Goal: Check status: Check status

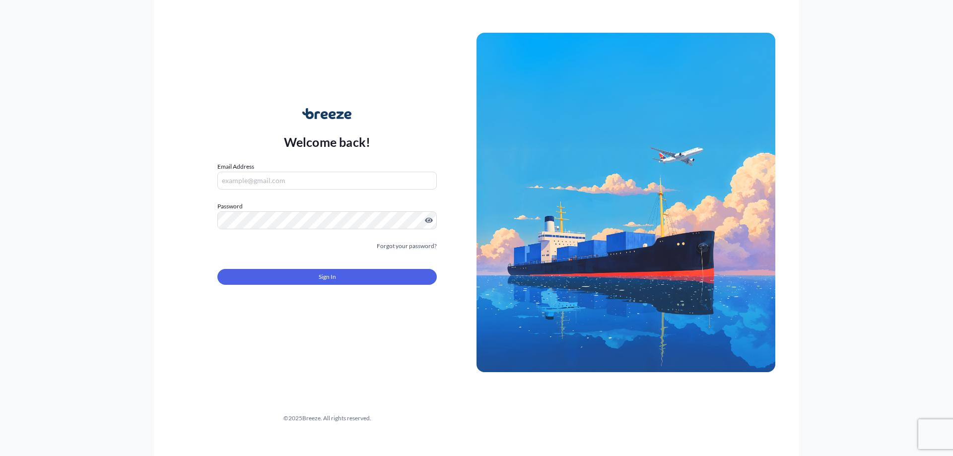
type input "[PERSON_NAME][EMAIL_ADDRESS][DOMAIN_NAME]"
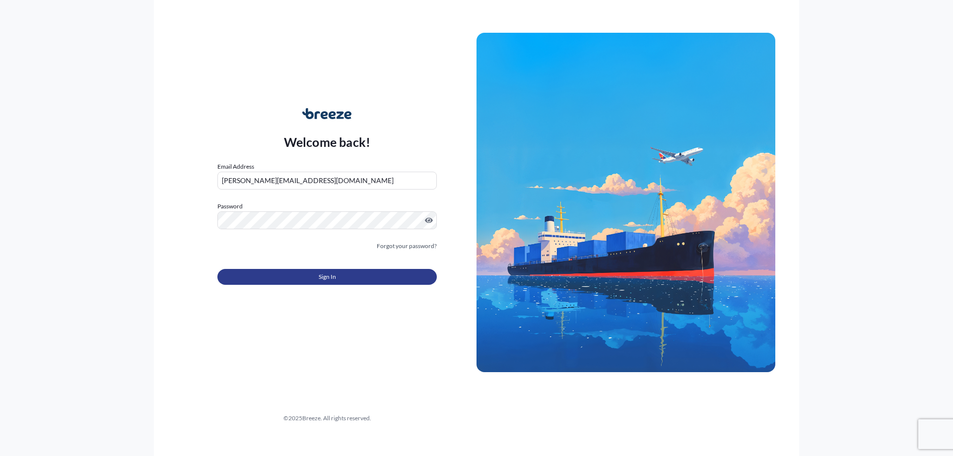
click at [336, 282] on button "Sign In" at bounding box center [326, 277] width 219 height 16
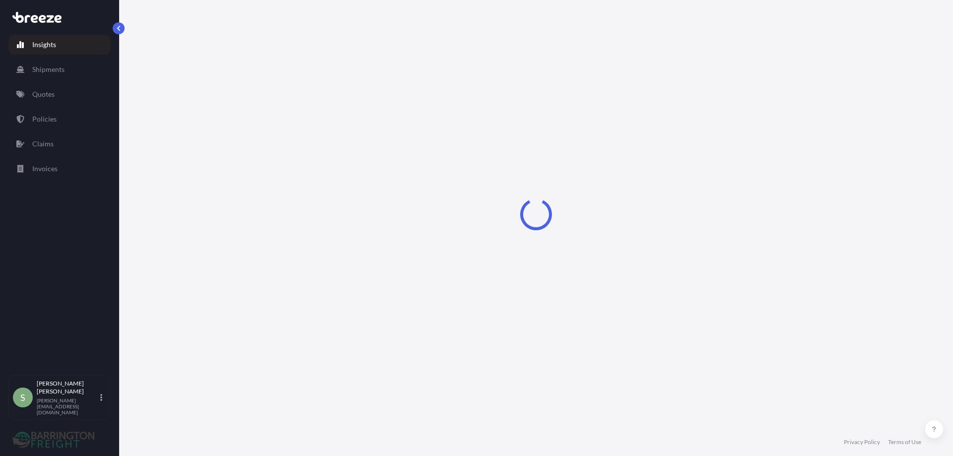
select select "2025"
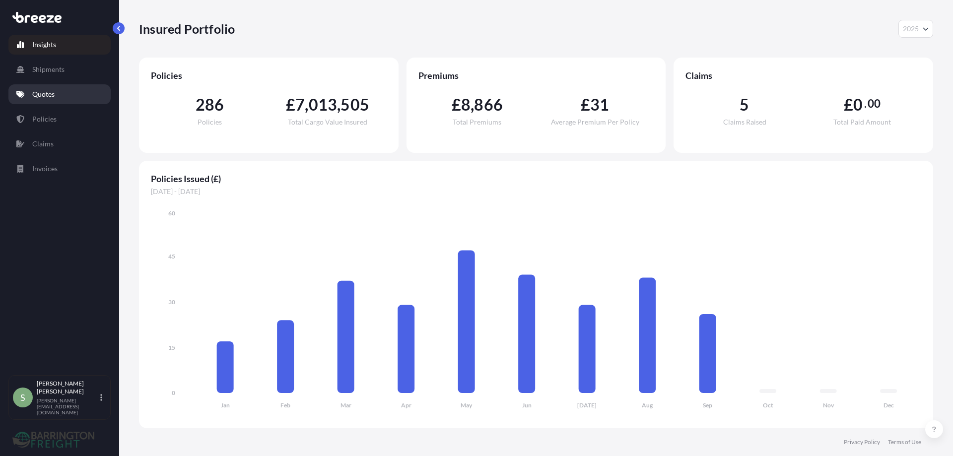
click at [41, 94] on p "Quotes" at bounding box center [43, 94] width 22 height 10
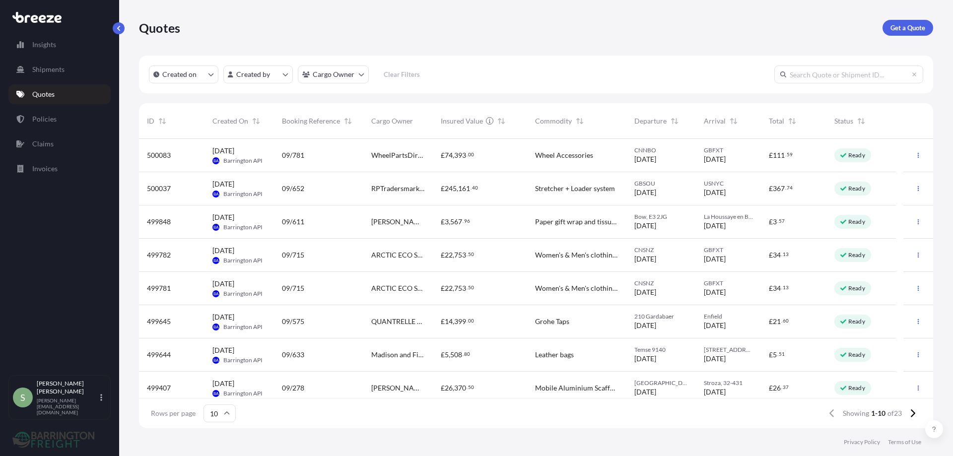
scroll to position [8, 8]
click at [350, 191] on div "09/652" at bounding box center [318, 189] width 73 height 10
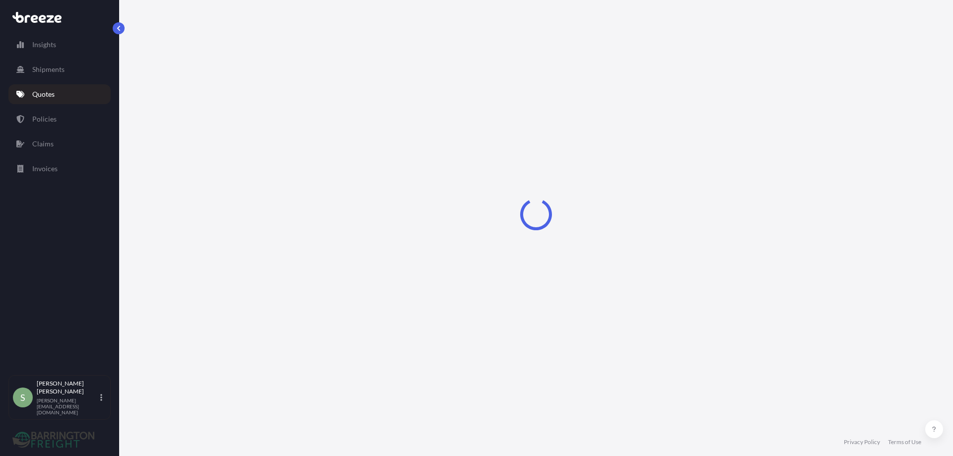
select select "Road"
select select "Sea"
select select "Road"
select select "2"
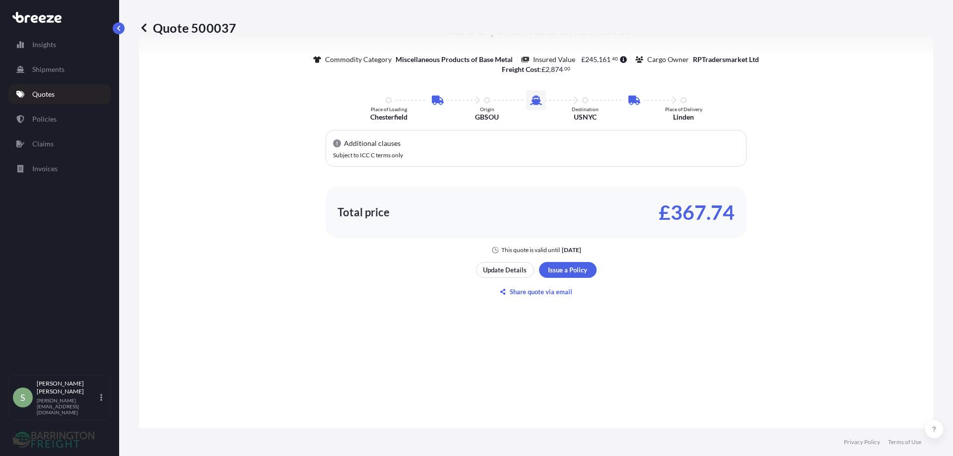
scroll to position [645, 0]
